Goal: Register for event/course

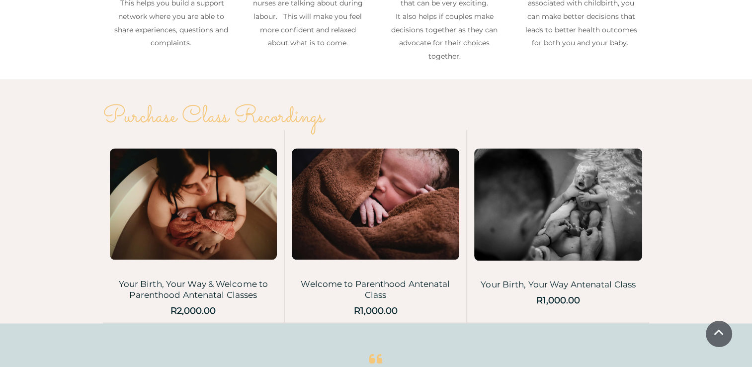
scroll to position [1639, 0]
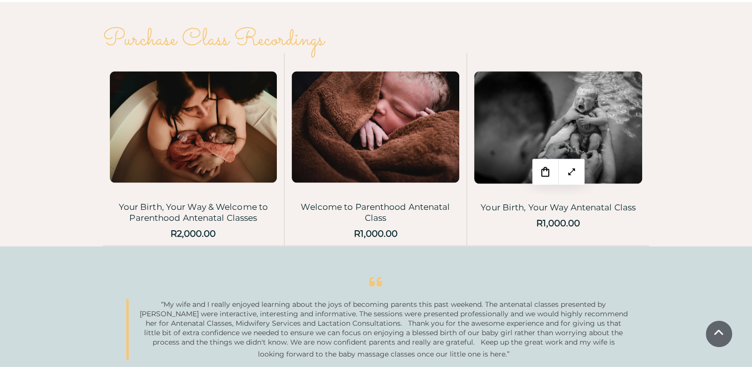
click at [598, 139] on img at bounding box center [558, 127] width 168 height 112
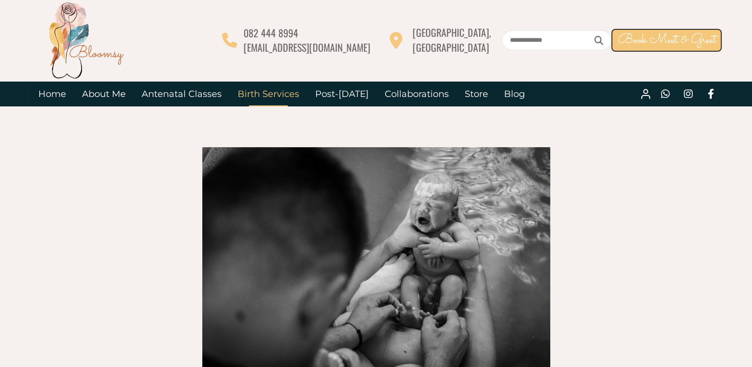
click at [268, 94] on link "Birth Services" at bounding box center [268, 93] width 77 height 25
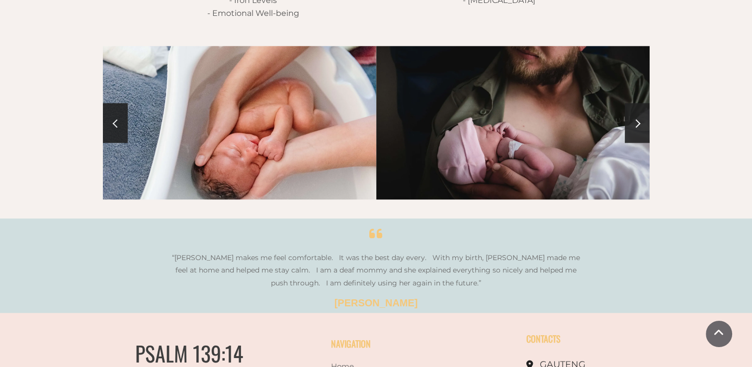
scroll to position [1757, 0]
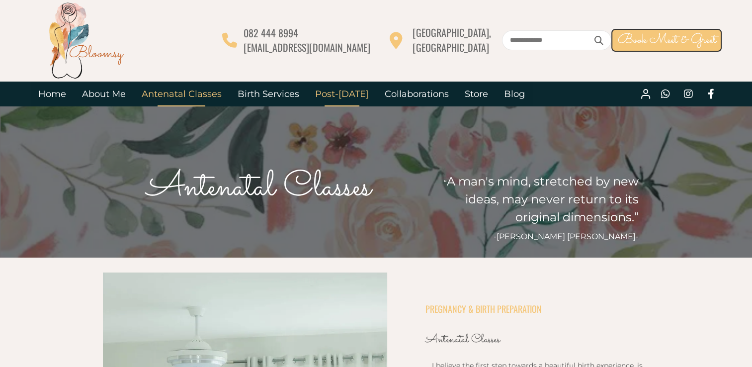
click at [338, 95] on link "Post-[DATE]" at bounding box center [342, 93] width 70 height 25
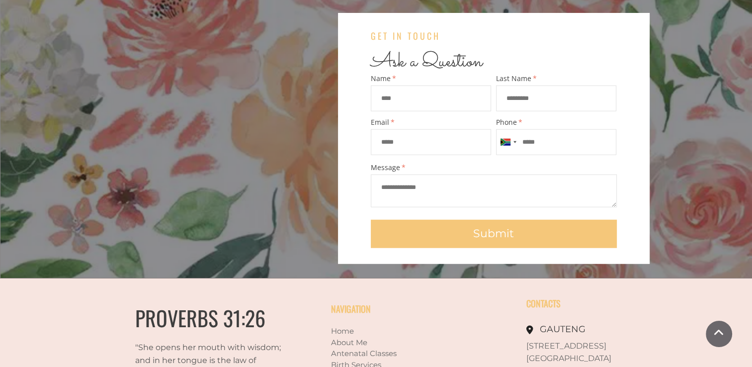
scroll to position [2650, 0]
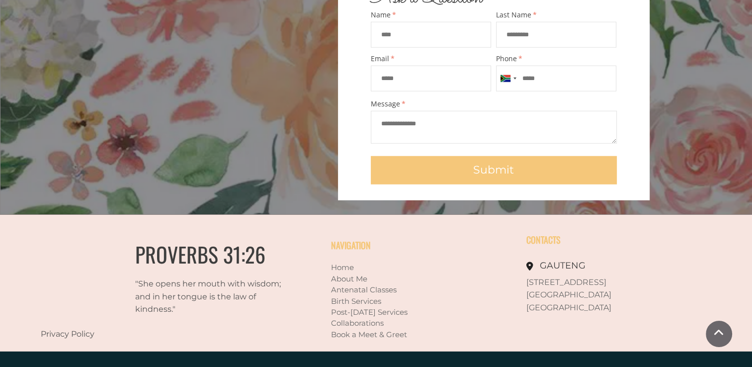
click at [368, 285] on link "Antenatal Classes" at bounding box center [364, 289] width 66 height 9
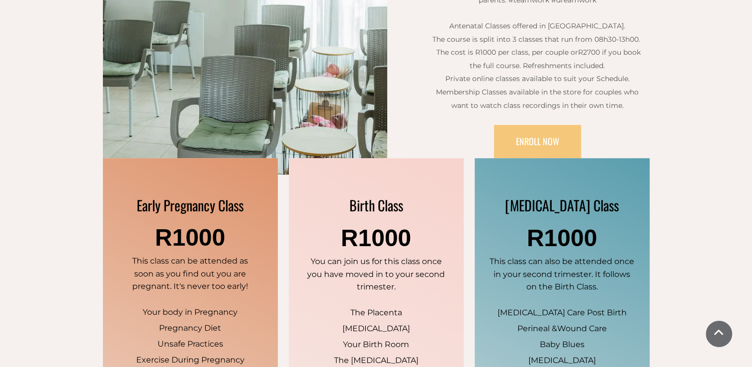
scroll to position [497, 0]
click at [529, 141] on span "ENROLL NOW" at bounding box center [537, 141] width 43 height 13
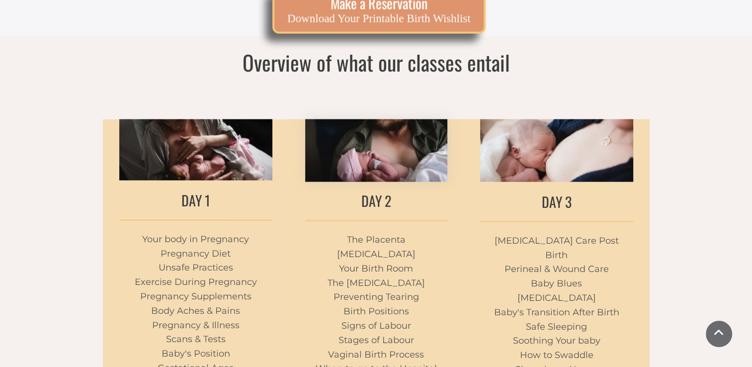
scroll to position [2186, 0]
